Goal: Check status: Check status

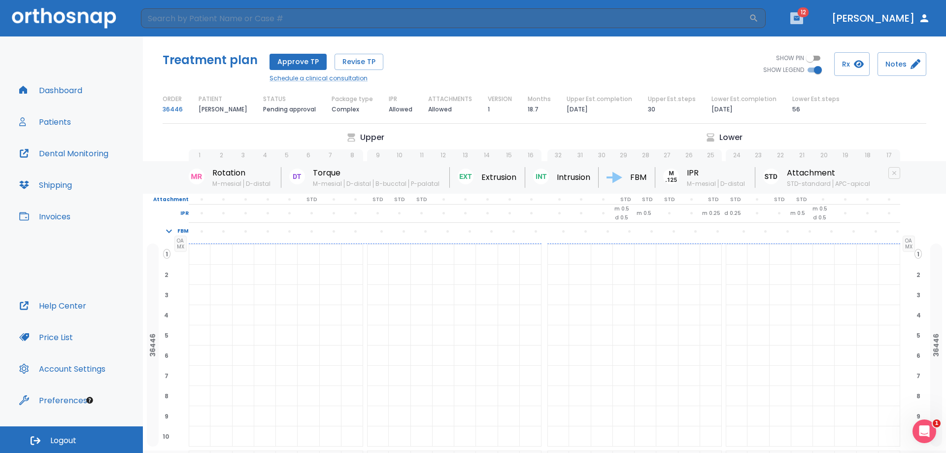
click at [800, 17] on icon "button" at bounding box center [797, 18] width 6 height 4
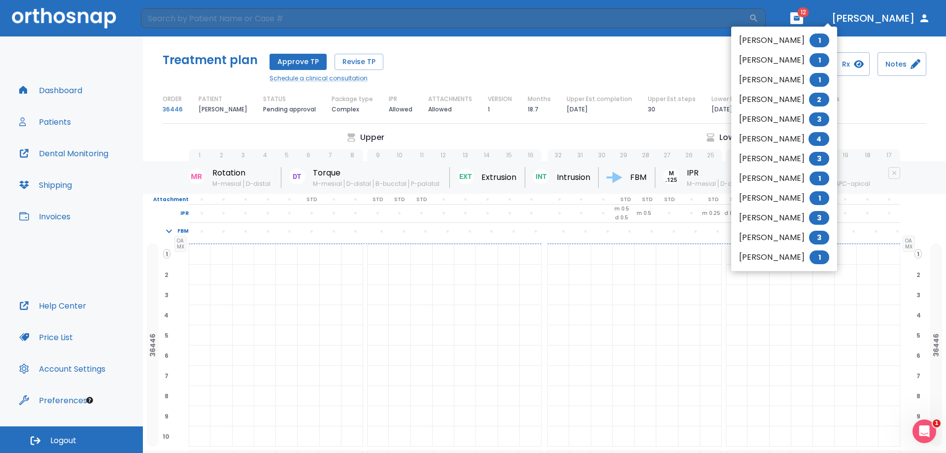
click at [804, 78] on li "[PERSON_NAME] 1" at bounding box center [784, 80] width 106 height 20
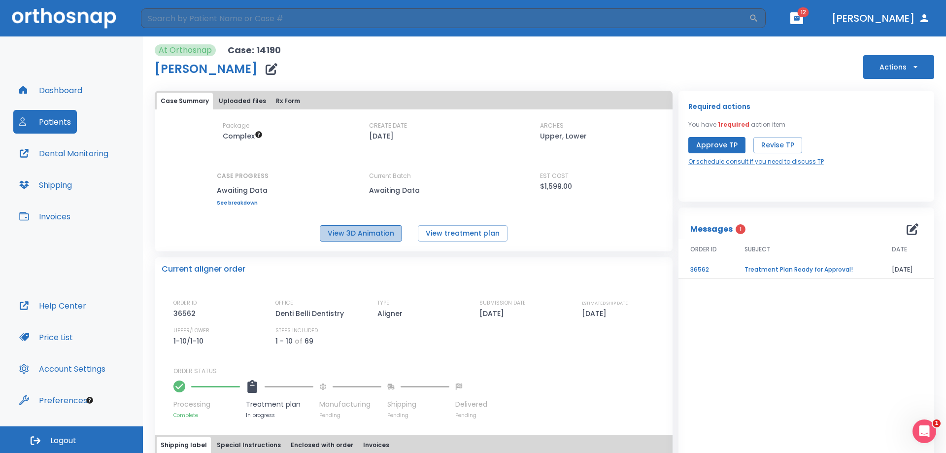
click at [346, 231] on button "View 3D Animation" at bounding box center [361, 233] width 82 height 16
click at [434, 233] on button "View treatment plan" at bounding box center [463, 233] width 90 height 16
